Goal: Task Accomplishment & Management: Manage account settings

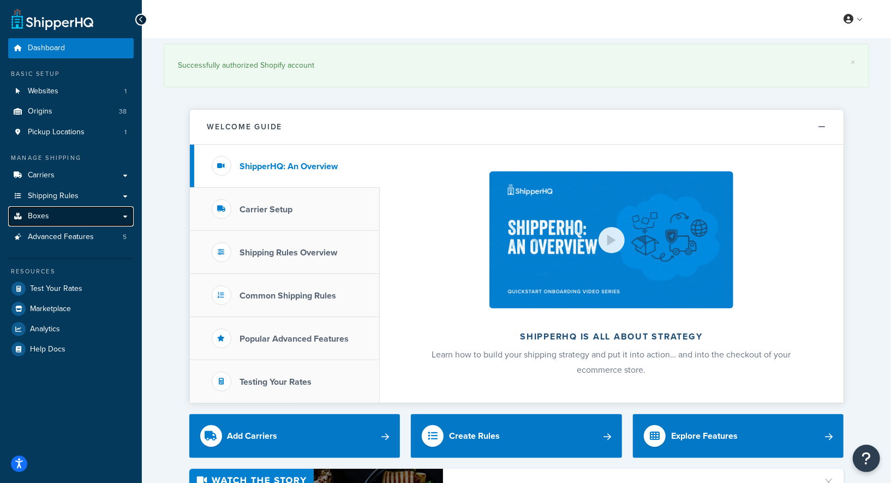
click at [42, 223] on link "Boxes" at bounding box center [70, 216] width 125 height 20
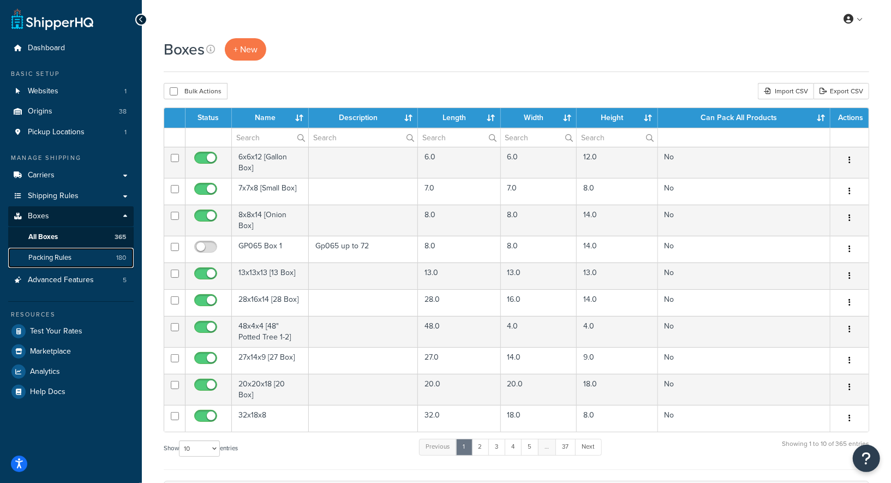
click at [56, 257] on span "Packing Rules" at bounding box center [49, 257] width 43 height 9
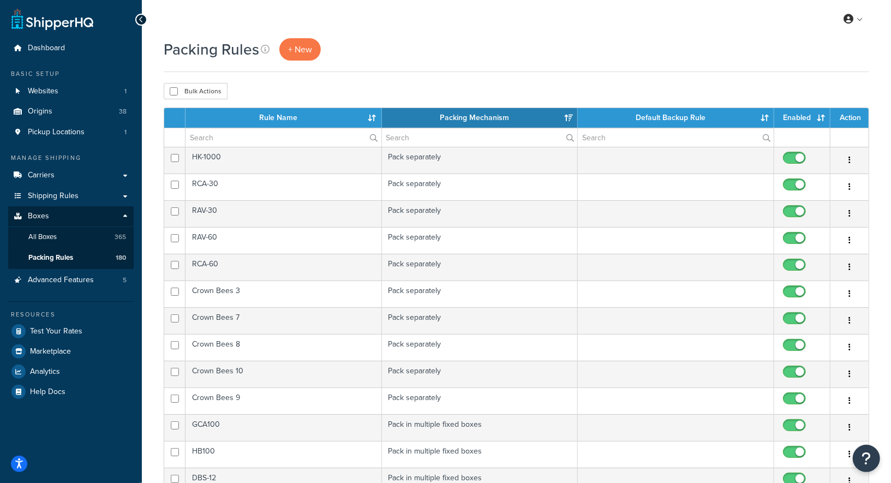
click at [327, 87] on div "Bulk Actions Duplicate Delete" at bounding box center [516, 91] width 705 height 16
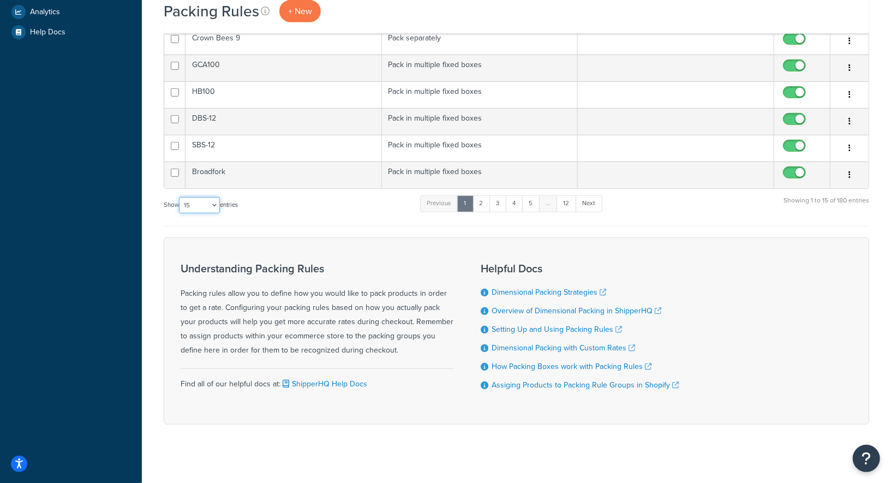
click at [199, 200] on select "10 15 25 50 100" at bounding box center [199, 205] width 41 height 16
select select "100"
click at [180, 213] on select "10 15 25 50 100" at bounding box center [199, 205] width 41 height 16
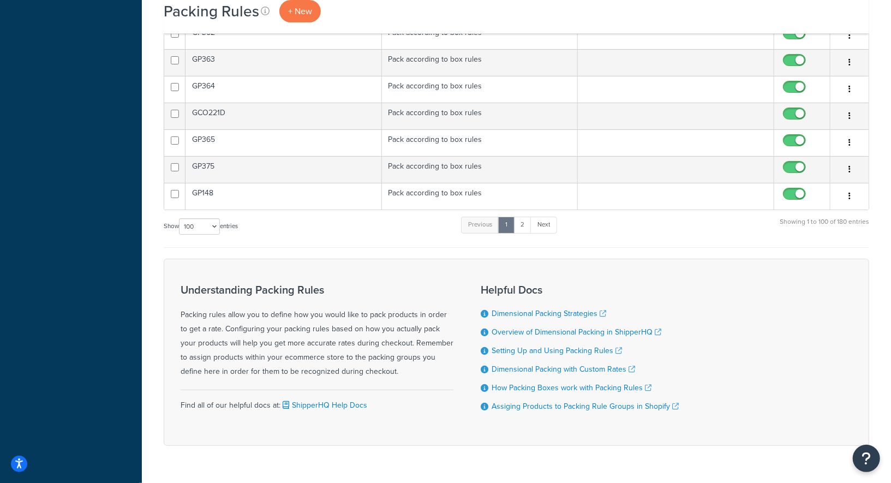
click at [330, 215] on div "Show 10 15 25 50 100 entries Previous 1 2 Next Showing 1 to 100 of 180 entries" at bounding box center [516, 231] width 705 height 32
click at [527, 217] on link "2" at bounding box center [522, 225] width 18 height 16
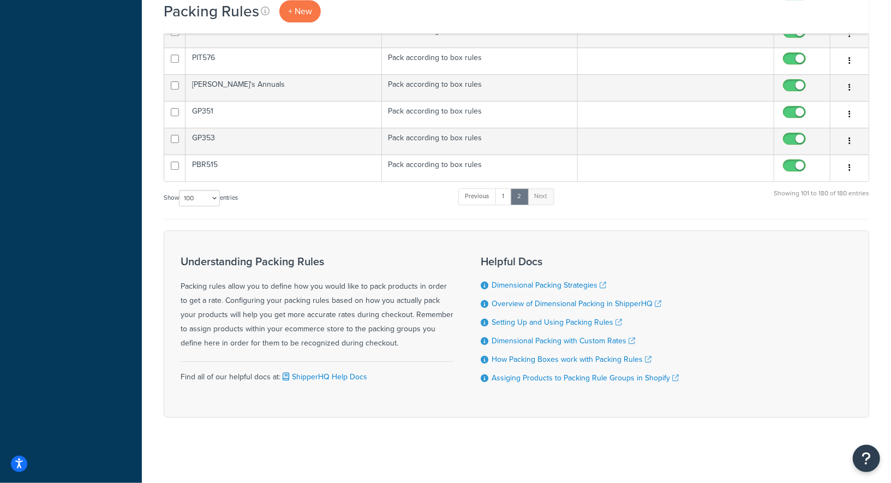
scroll to position [2081, 0]
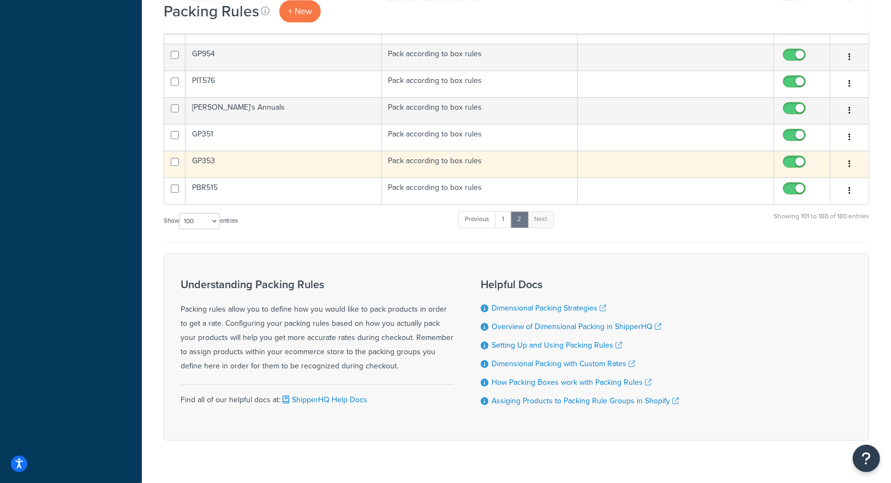
click at [333, 151] on td "GP353" at bounding box center [283, 164] width 196 height 27
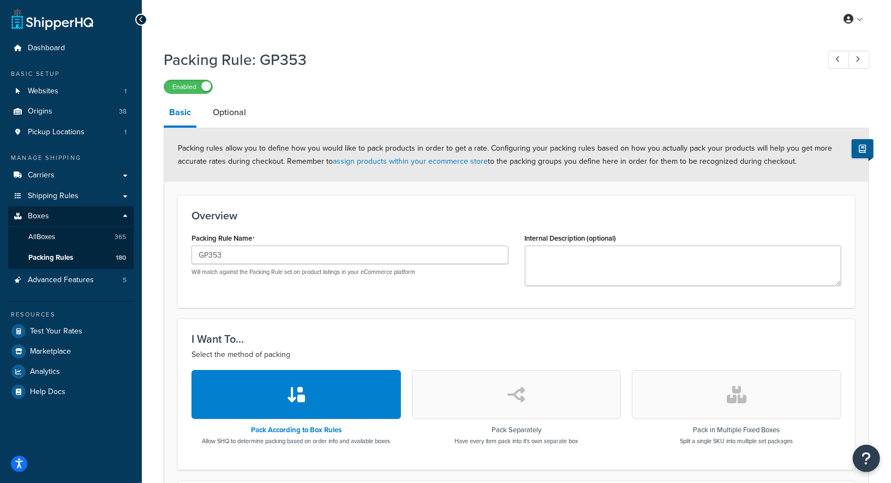
click at [597, 70] on div "Packing Rule: GP353 Enabled" at bounding box center [516, 69] width 705 height 50
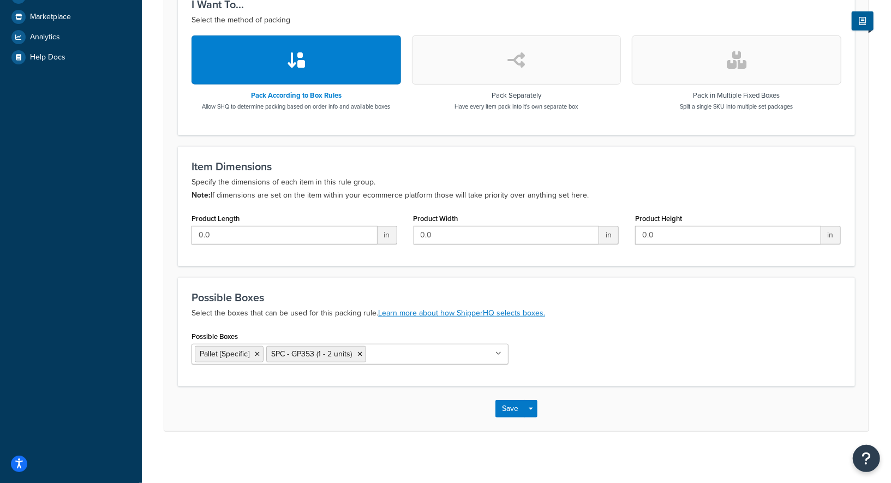
scroll to position [335, 0]
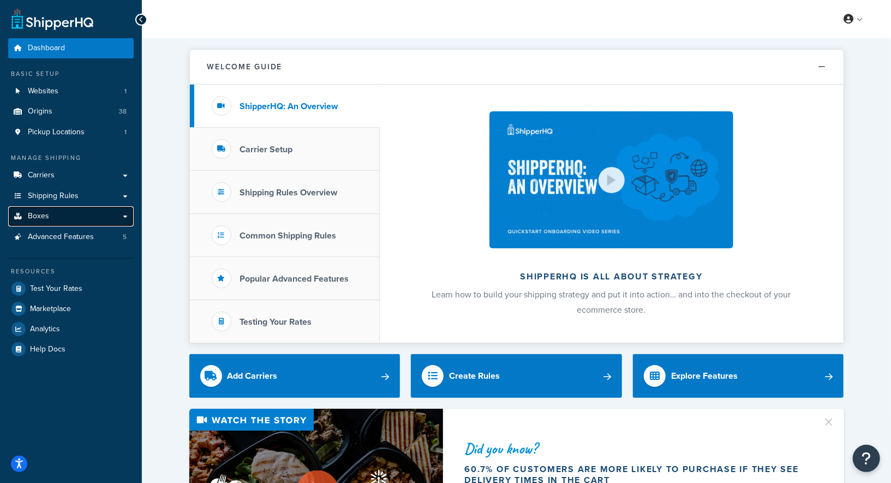
click at [61, 219] on link "Boxes" at bounding box center [70, 216] width 125 height 20
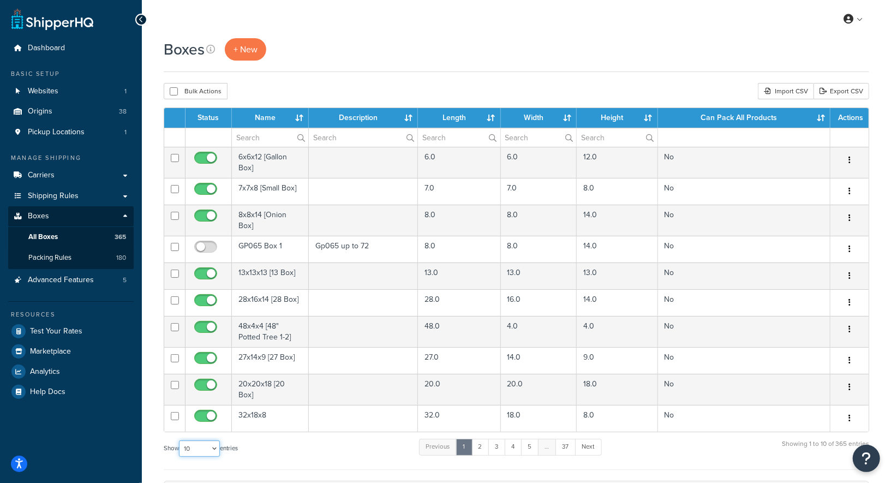
click at [204, 440] on select "10 15 25 50 100 1000" at bounding box center [199, 448] width 41 height 16
select select "1000"
click at [180, 440] on select "10 15 25 50 100 1000" at bounding box center [199, 448] width 41 height 16
click at [351, 48] on div "Boxes + New" at bounding box center [516, 49] width 705 height 22
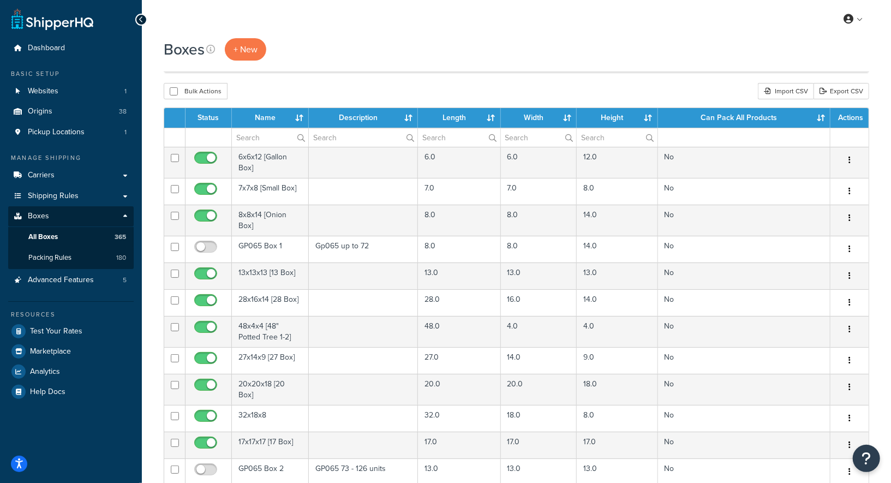
scroll to position [5458, 0]
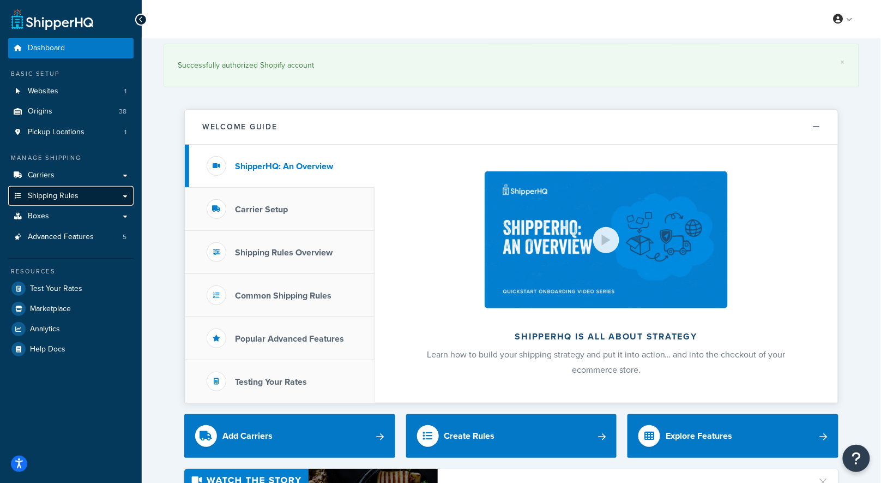
click at [75, 196] on span "Shipping Rules" at bounding box center [53, 195] width 51 height 9
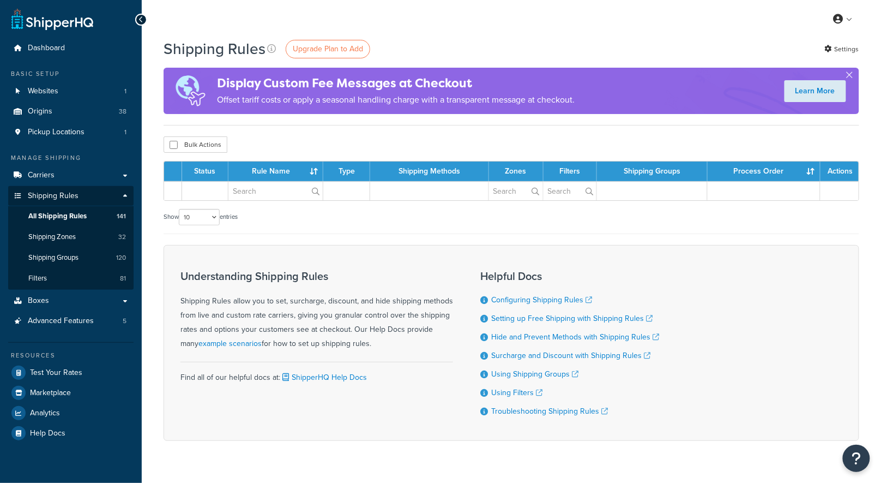
click at [164, 170] on th at bounding box center [173, 171] width 18 height 20
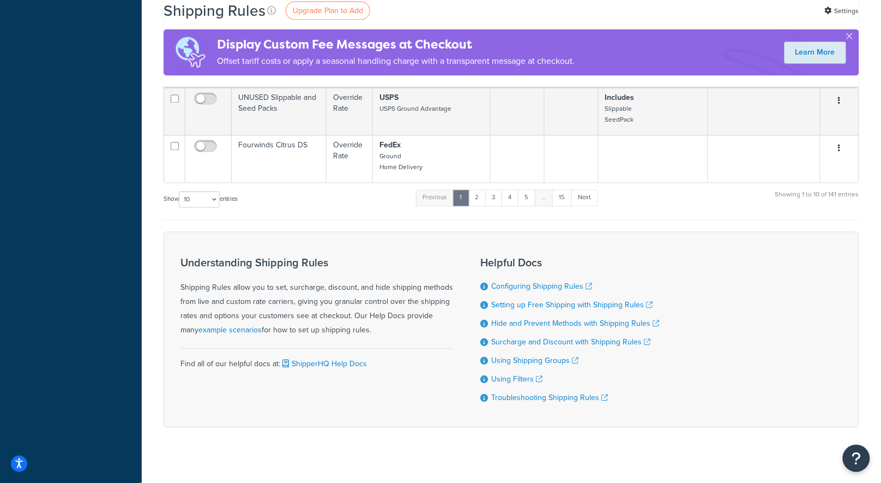
scroll to position [648, 0]
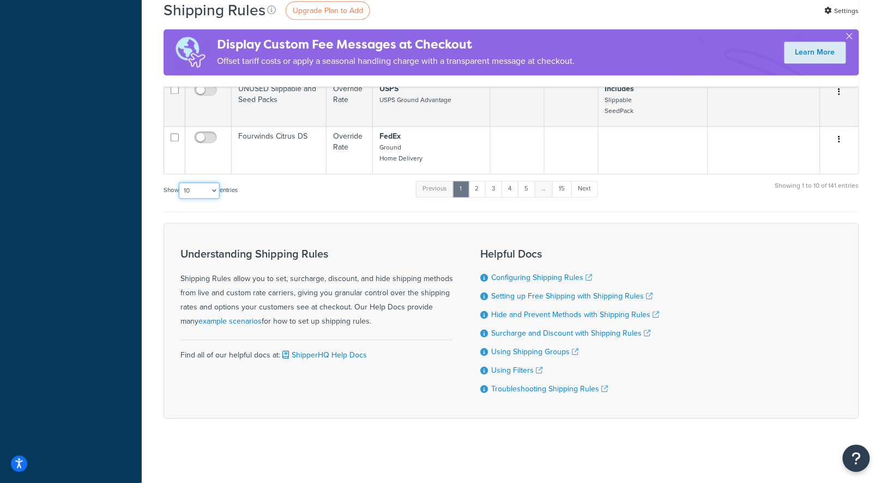
click at [205, 188] on select "10 15 25 50 100 1000" at bounding box center [199, 191] width 41 height 16
select select "1000"
click at [180, 183] on select "10 15 25 50 100 1000" at bounding box center [199, 191] width 41 height 16
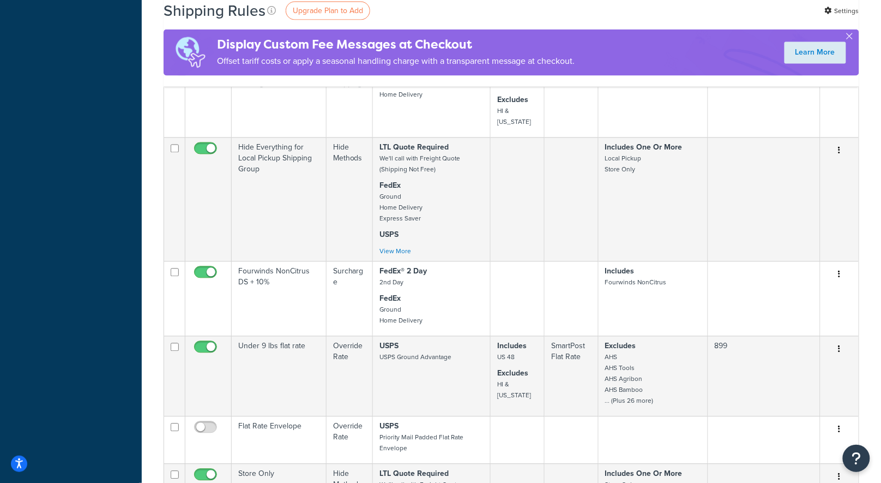
scroll to position [4533, 0]
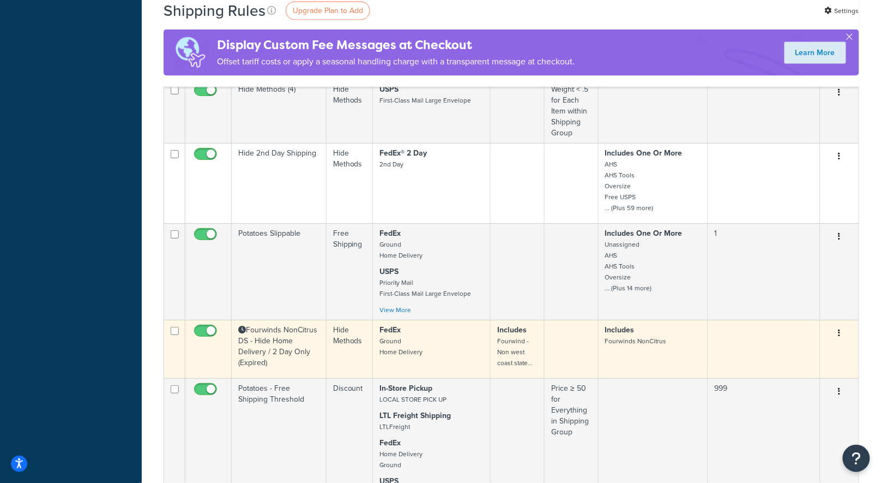
click at [253, 320] on td "Fourwinds NonCitrus DS - Hide Home Delivery / 2 Day Only (Expired)" at bounding box center [279, 349] width 95 height 58
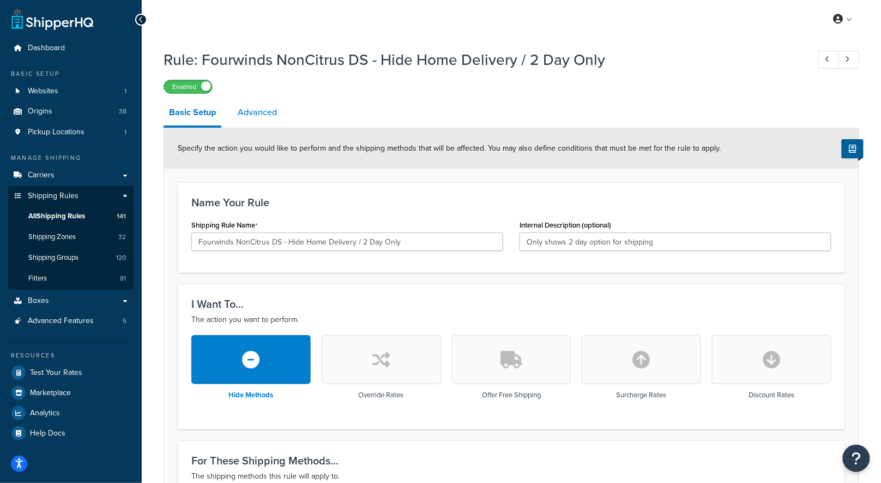
click at [255, 115] on link "Advanced" at bounding box center [257, 112] width 50 height 26
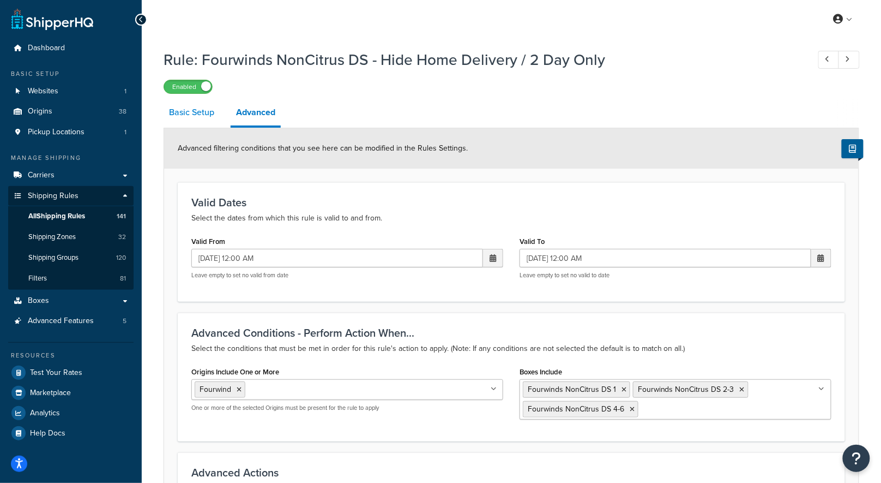
click at [179, 117] on link "Basic Setup" at bounding box center [192, 112] width 56 height 26
